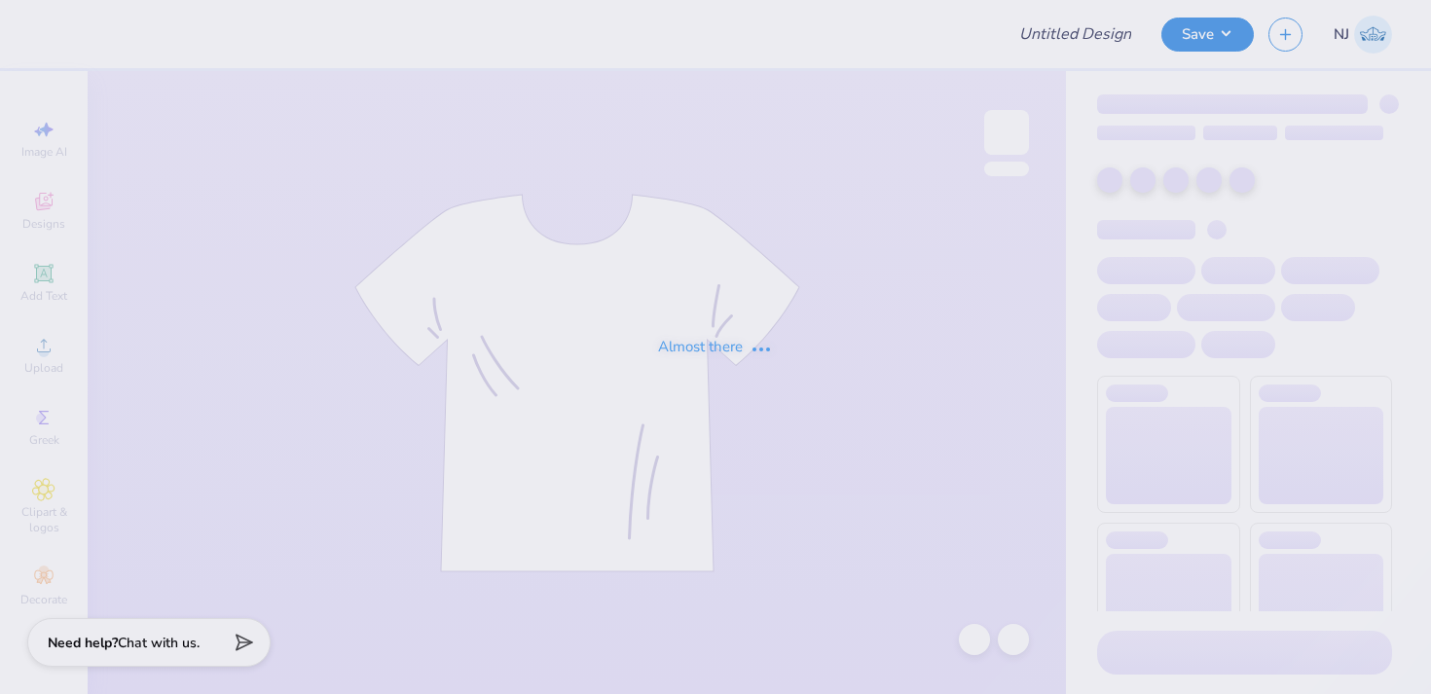
type input "AXO bidday"
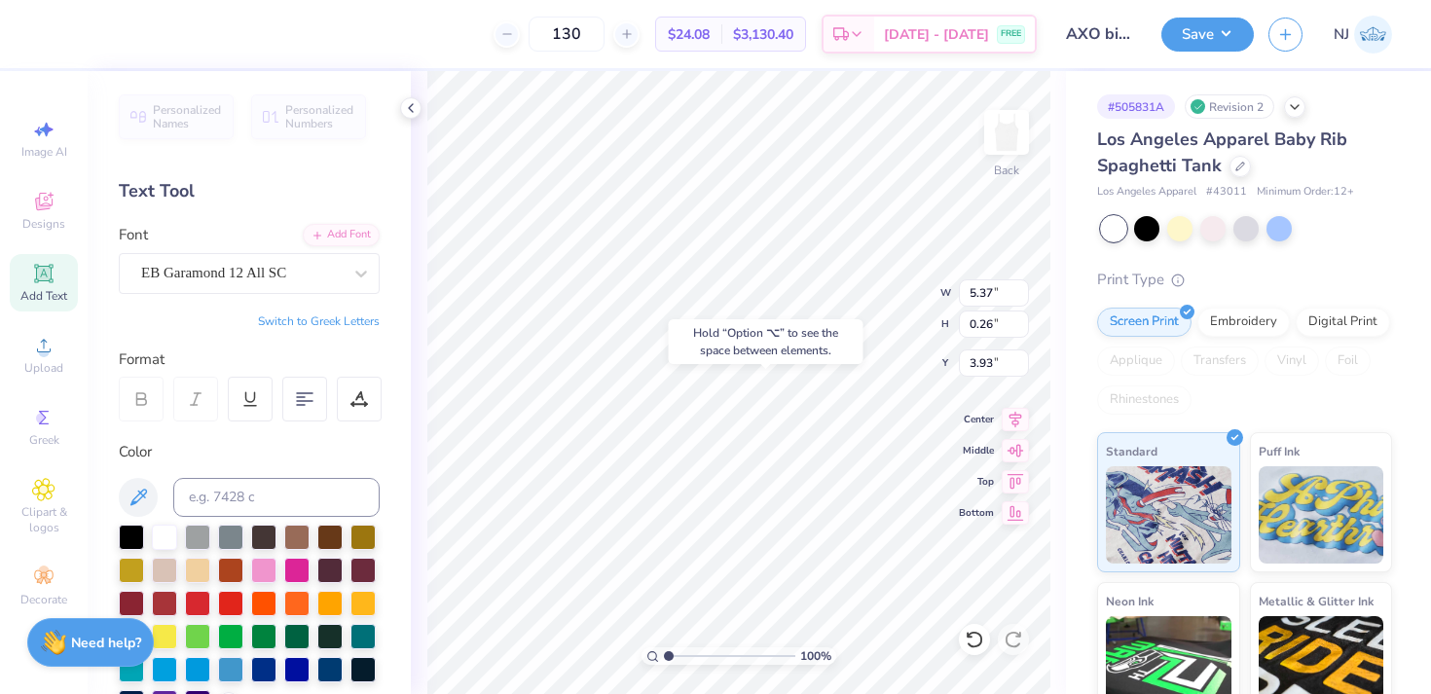
type input "3.93"
click at [868, 318] on div "Hold “Option ⌥” to see the space between elements." at bounding box center [766, 342] width 206 height 56
click at [912, 292] on div "100 % Back W 5.37 5.37 " H 0.26 0.26 " Y 3.93 3.93 " Center Middle Top Bottom" at bounding box center [738, 382] width 655 height 623
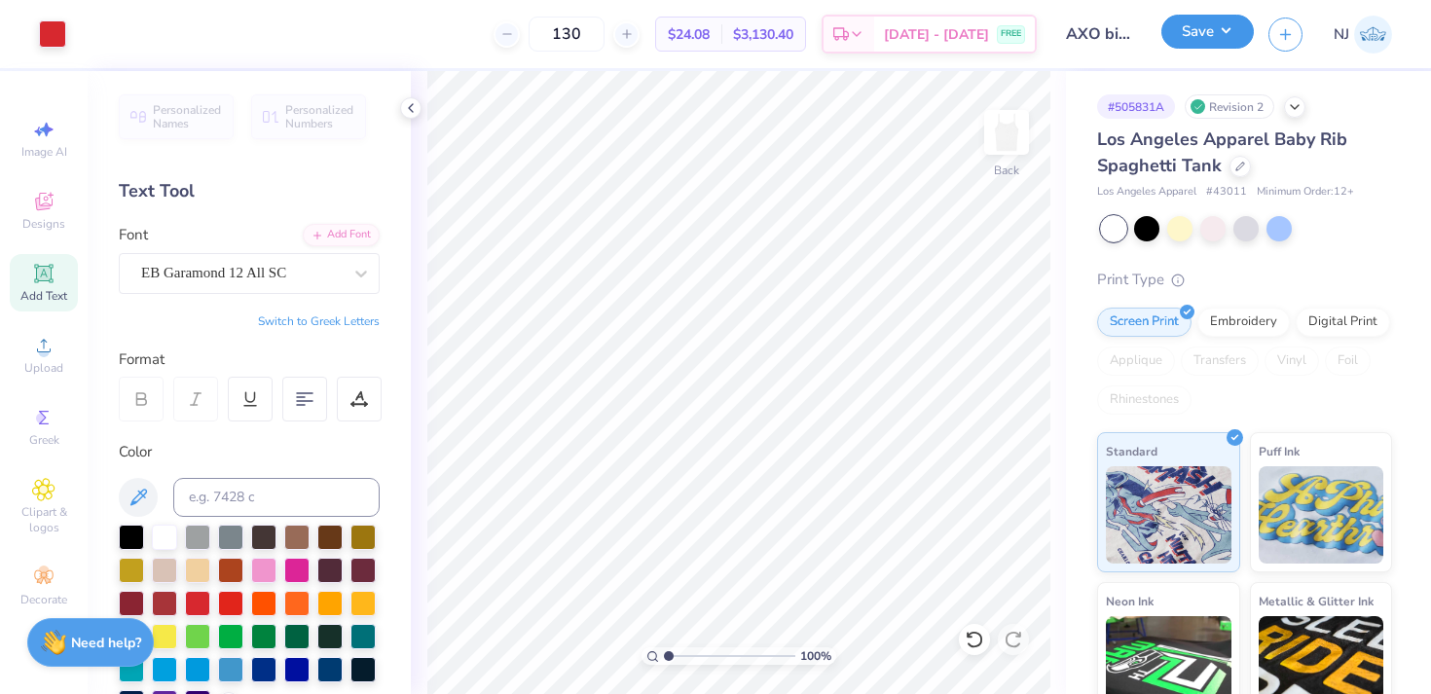
click at [1204, 46] on button "Save" at bounding box center [1208, 32] width 93 height 34
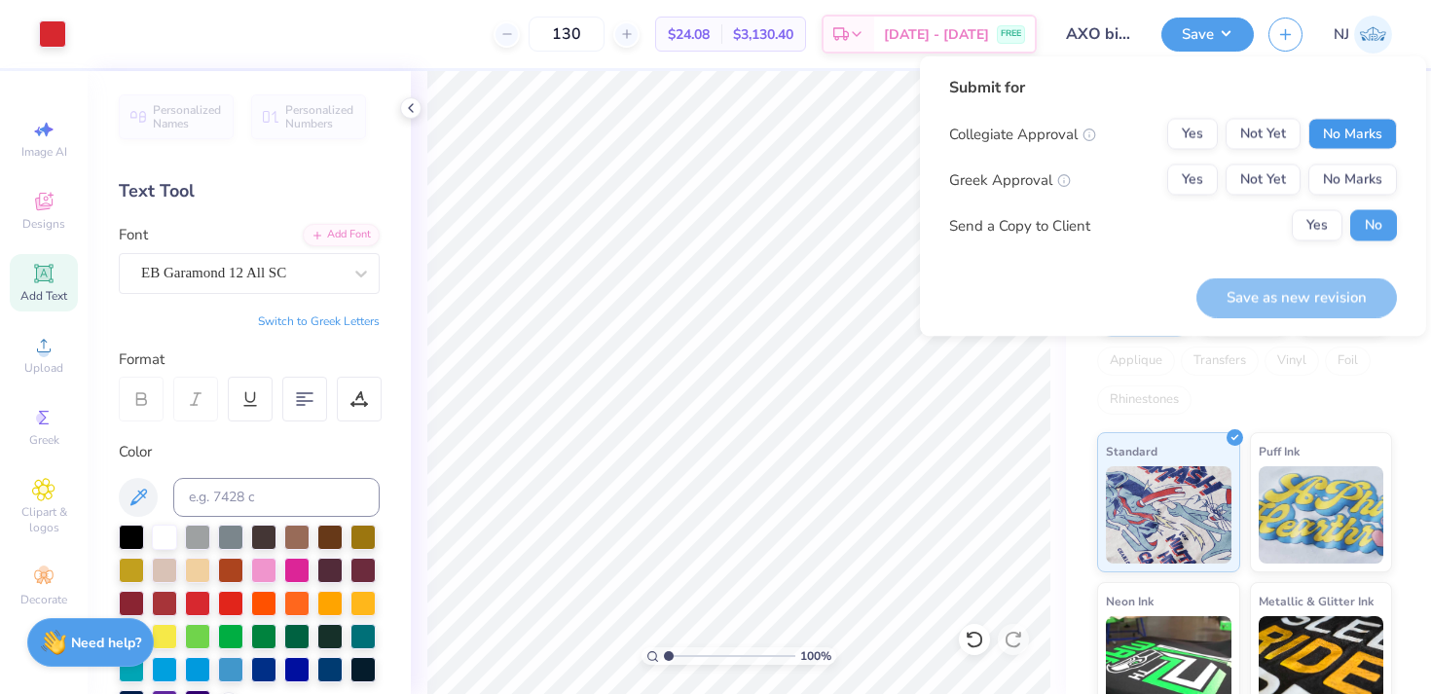
click at [1310, 133] on button "No Marks" at bounding box center [1353, 134] width 89 height 31
click at [1193, 189] on button "Yes" at bounding box center [1193, 180] width 51 height 31
click at [1253, 273] on div "Save as new revision" at bounding box center [1297, 286] width 201 height 61
click at [1253, 292] on button "Save as new revision" at bounding box center [1297, 298] width 201 height 40
